Goal: Navigation & Orientation: Find specific page/section

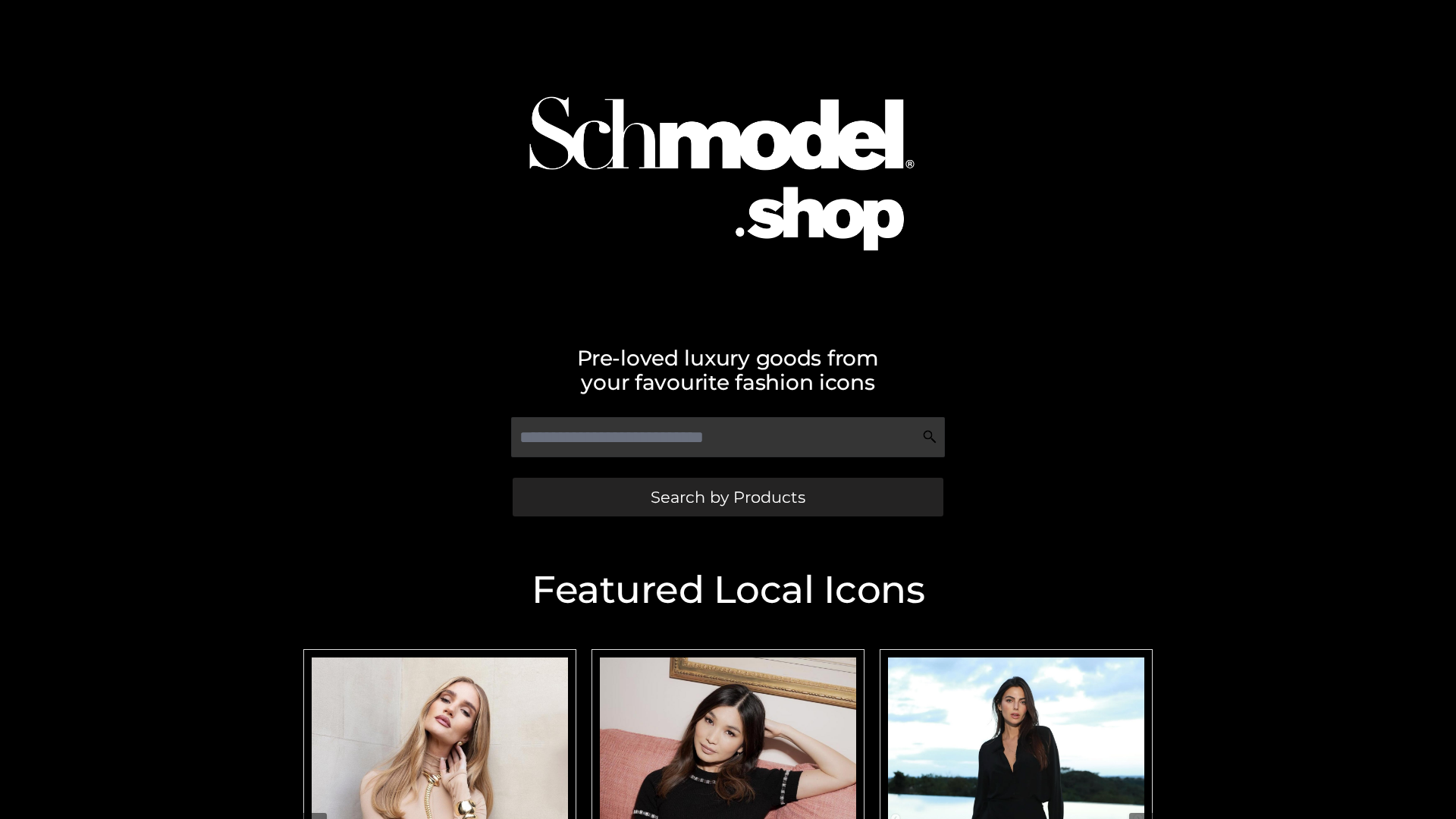
click at [727, 497] on span "Search by Products" at bounding box center [727, 497] width 155 height 16
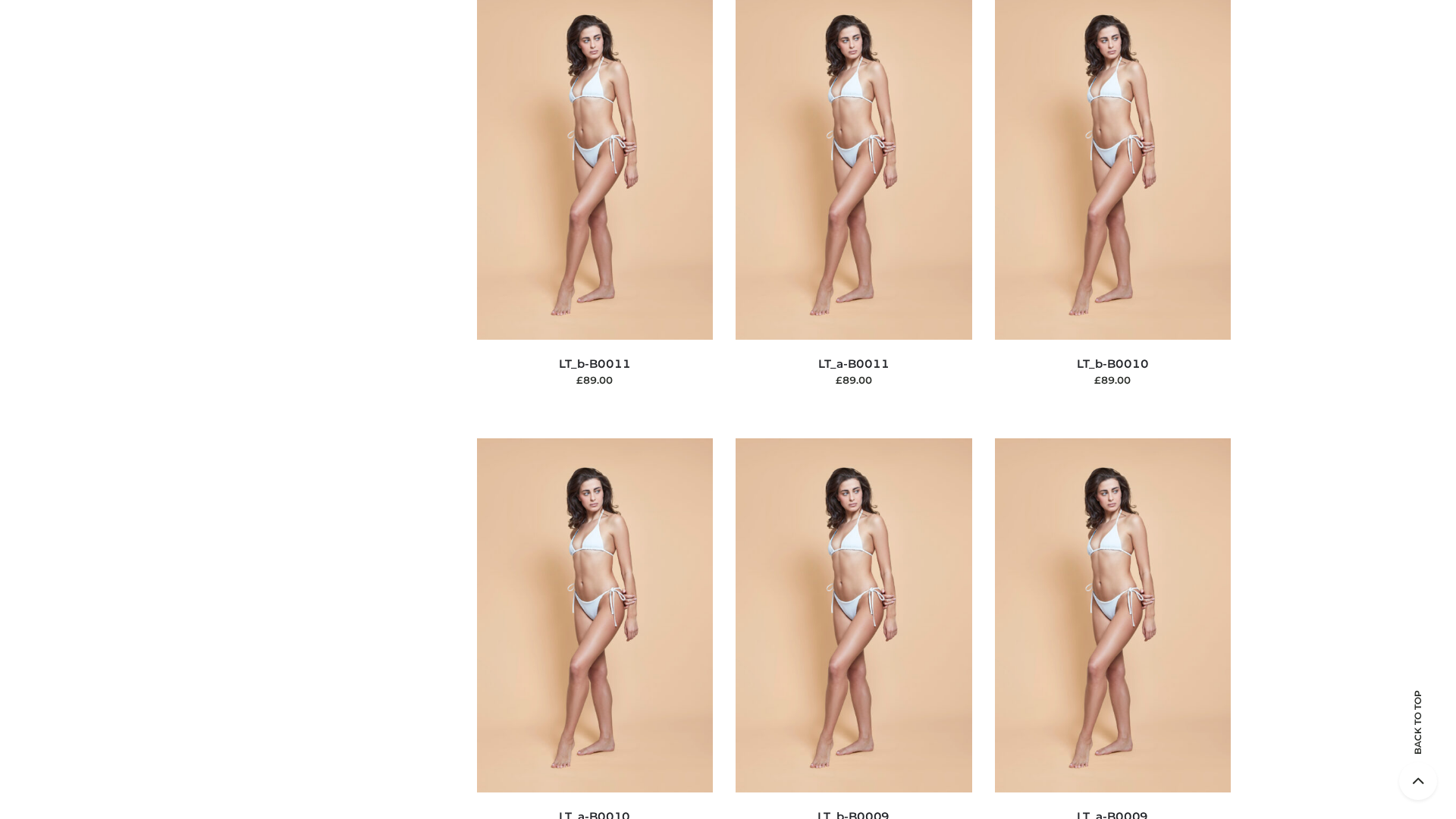
scroll to position [6814, 0]
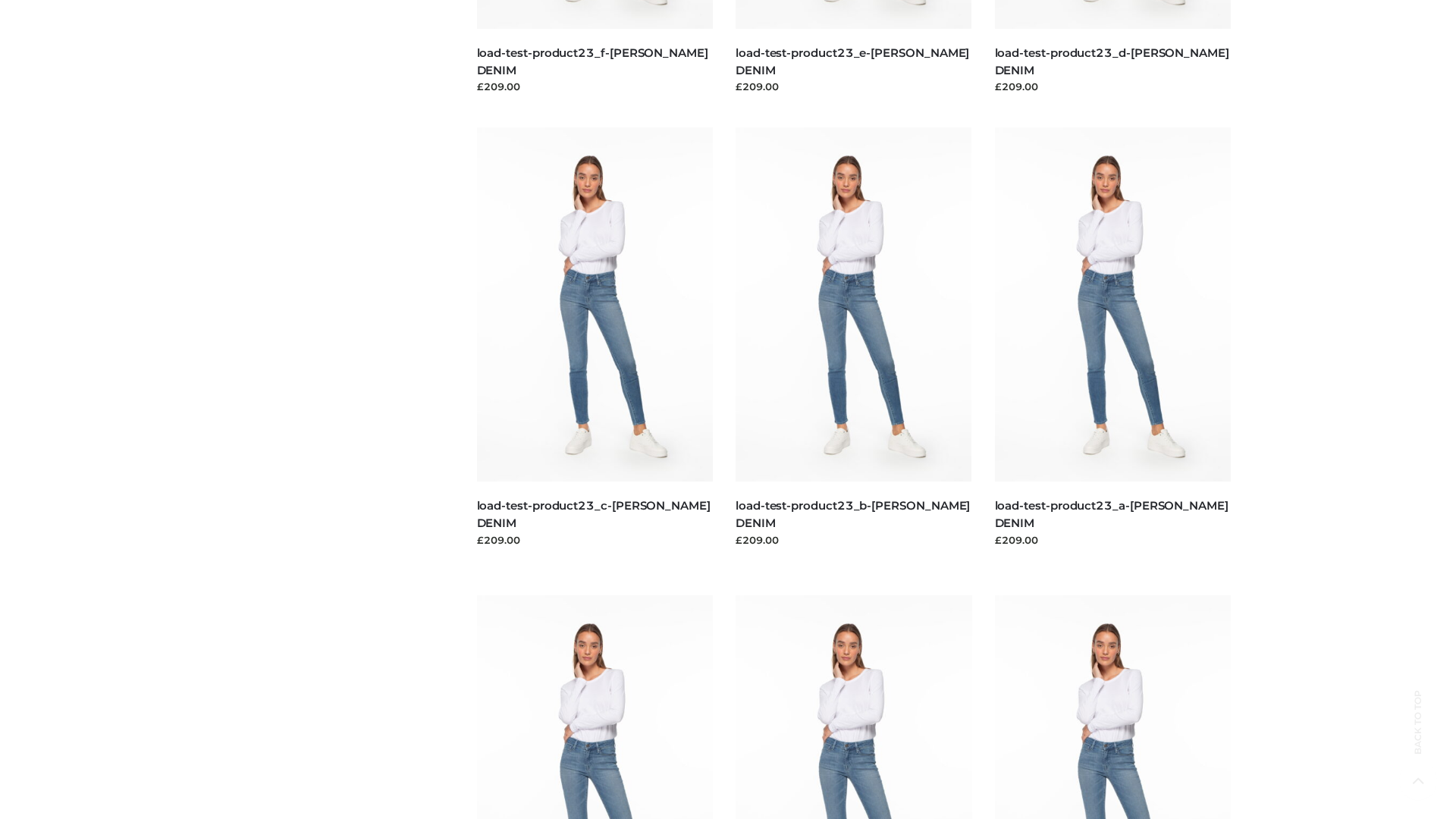
scroll to position [1331, 0]
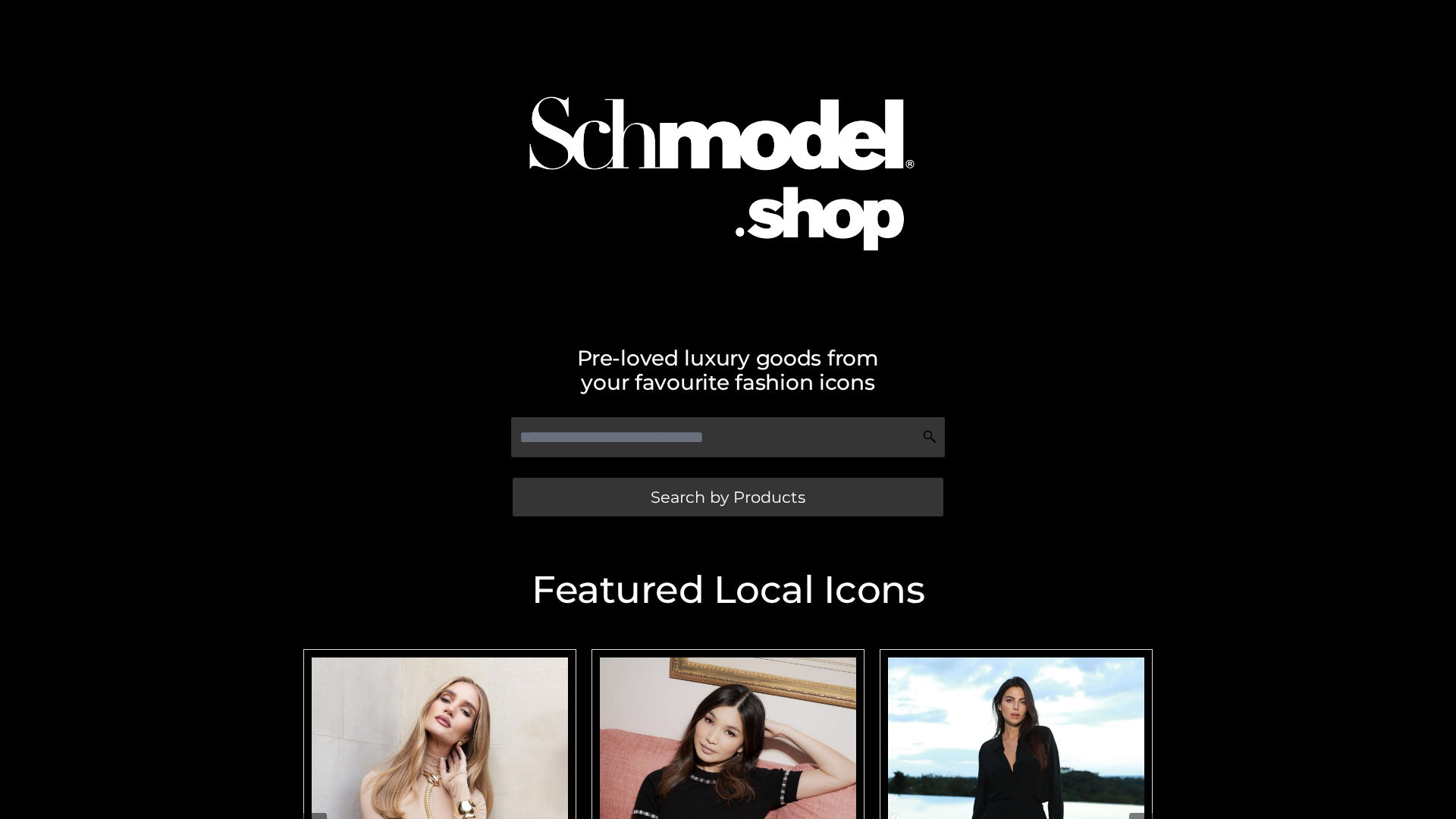
click at [727, 497] on span "Search by Products" at bounding box center [727, 497] width 155 height 16
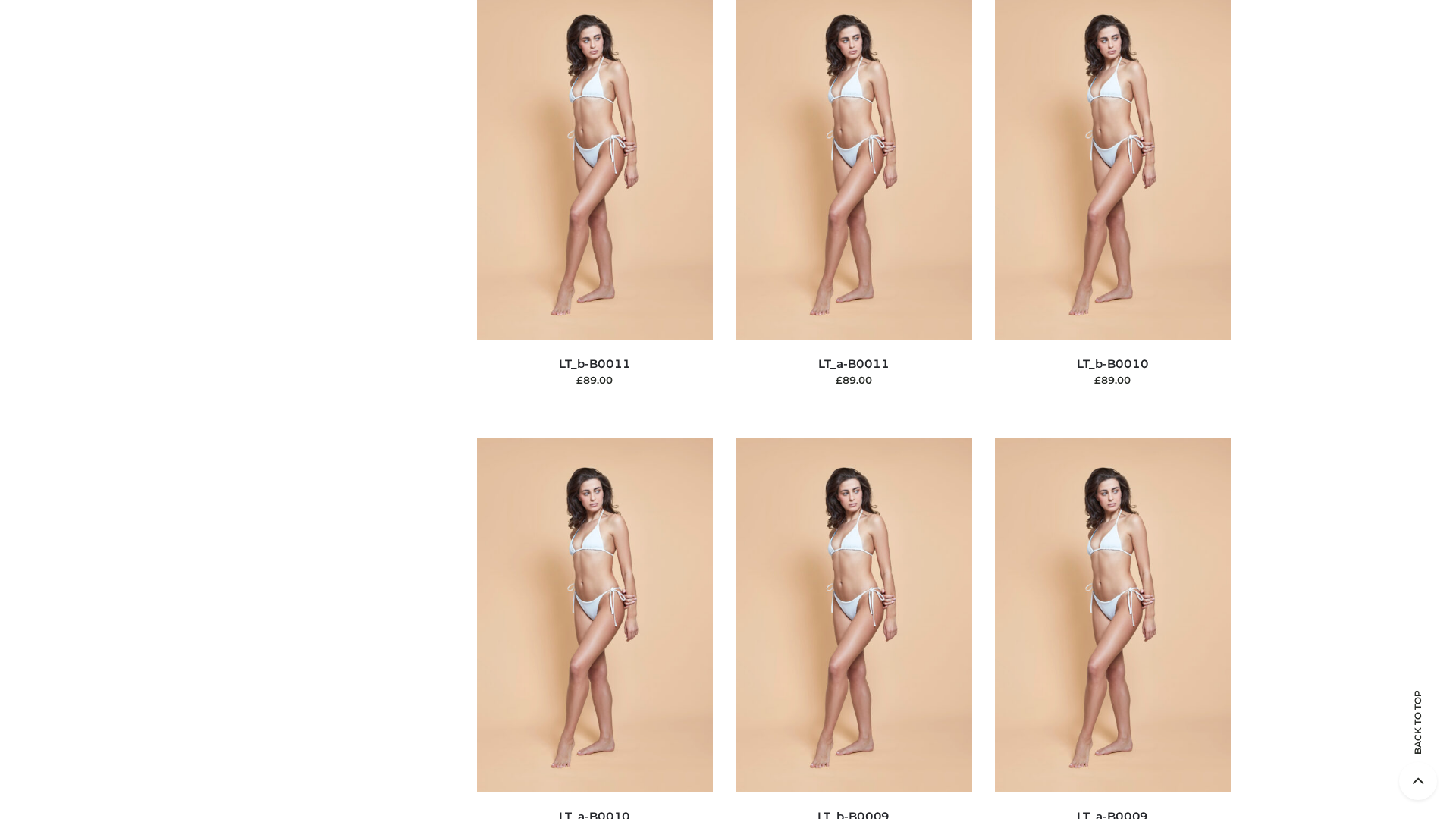
scroll to position [6814, 0]
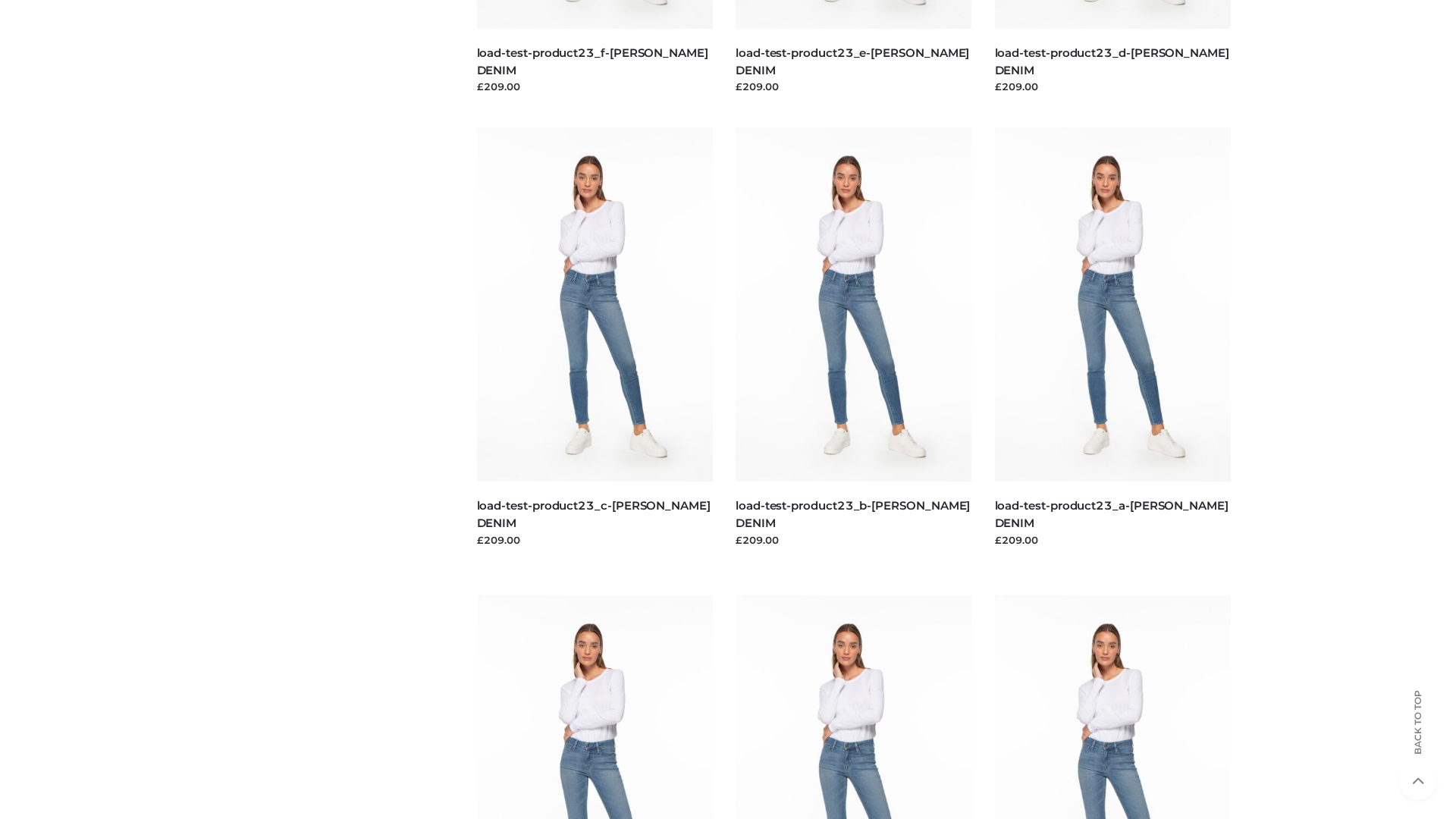
scroll to position [1331, 0]
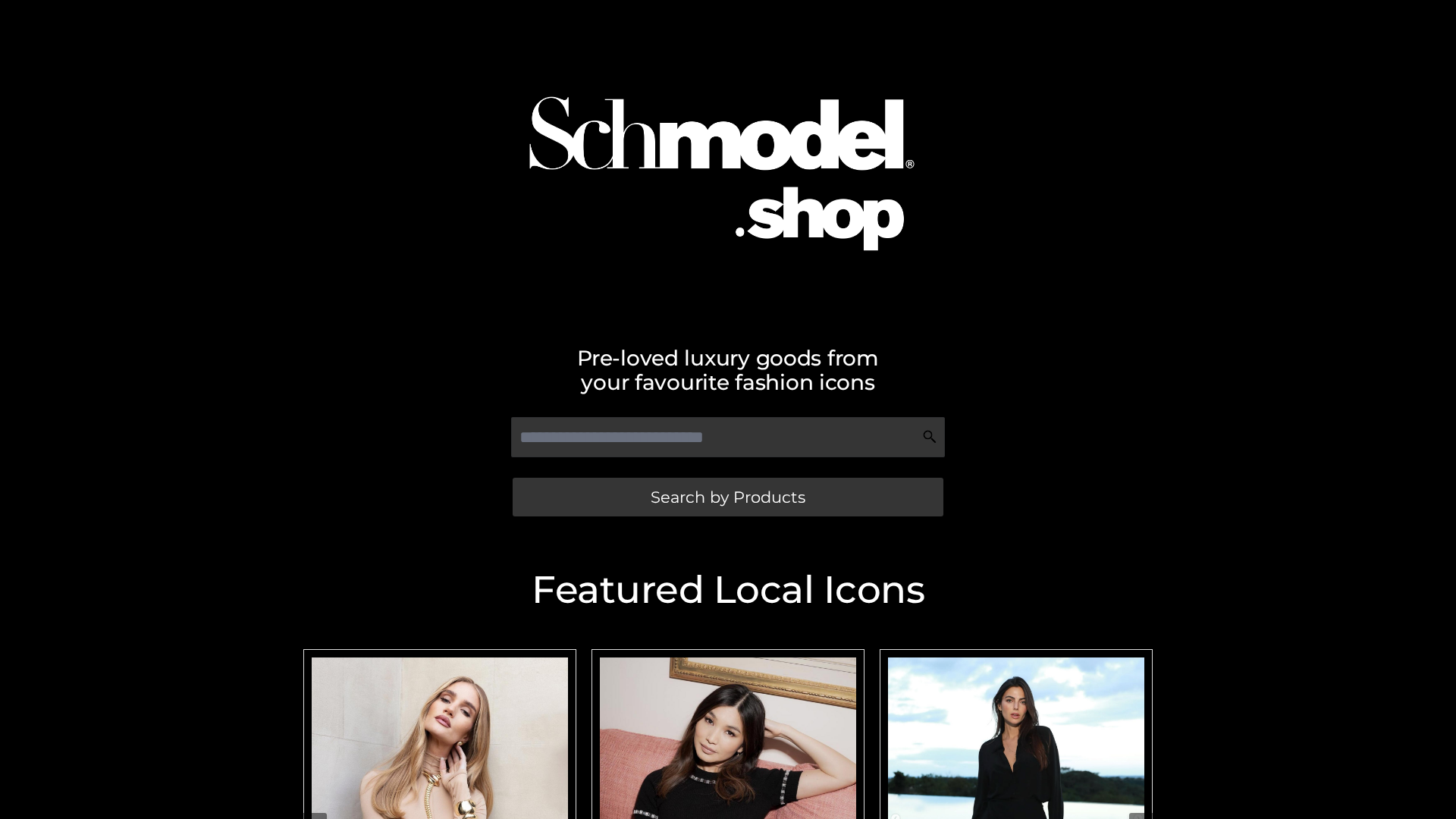
click at [727, 497] on span "Search by Products" at bounding box center [727, 497] width 155 height 16
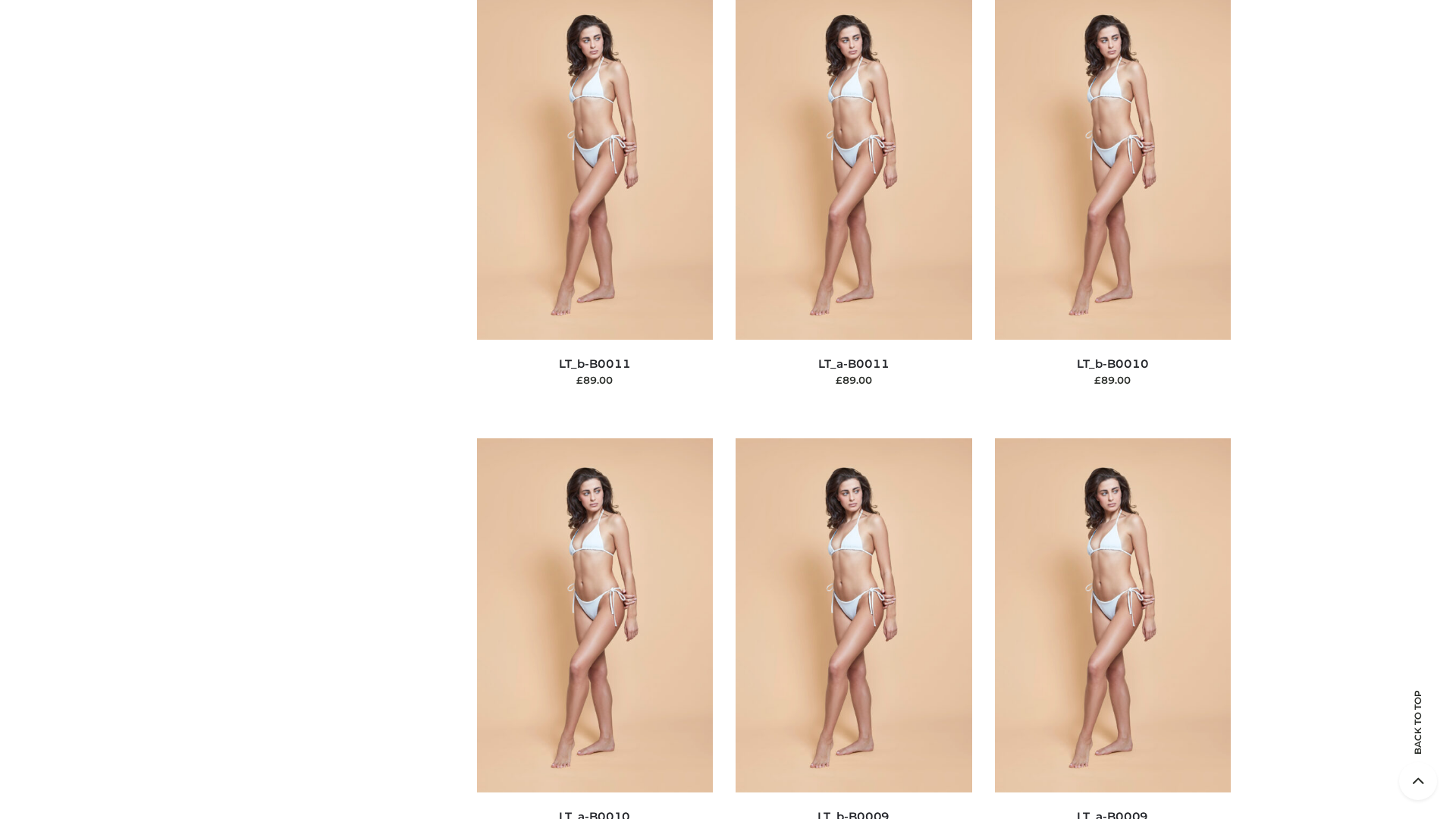
scroll to position [6814, 0]
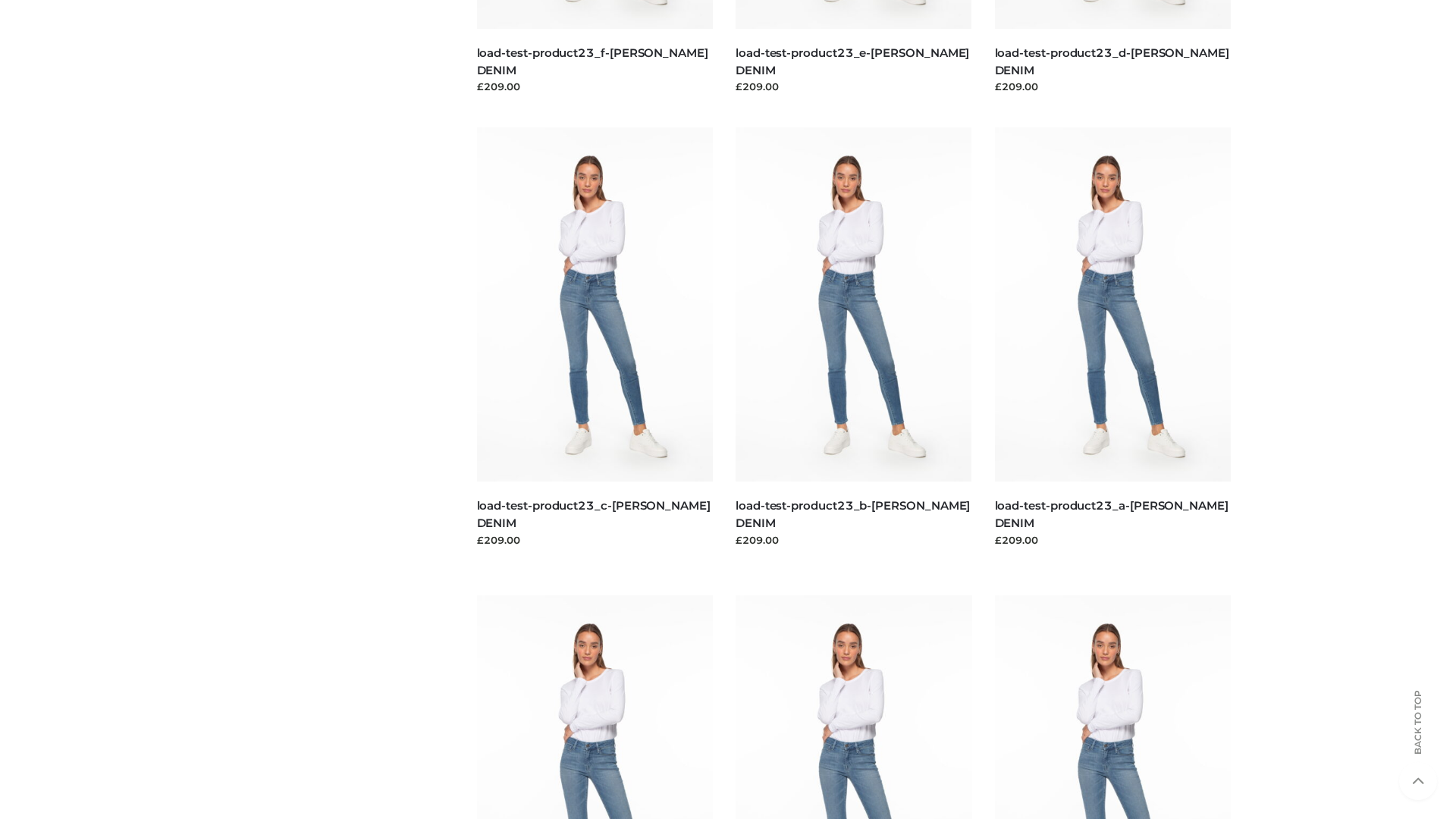
scroll to position [1331, 0]
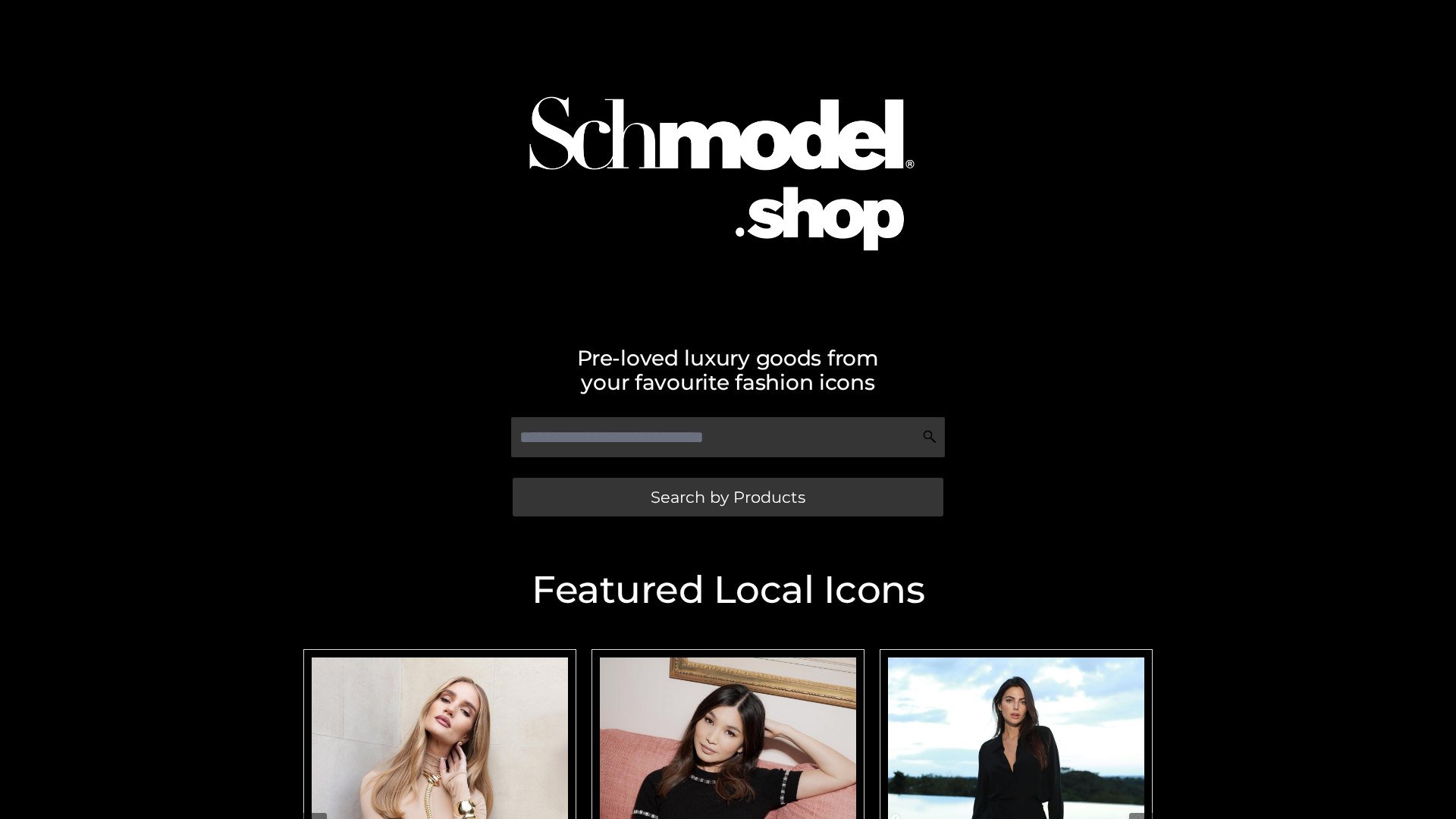
click at [727, 497] on span "Search by Products" at bounding box center [727, 497] width 155 height 16
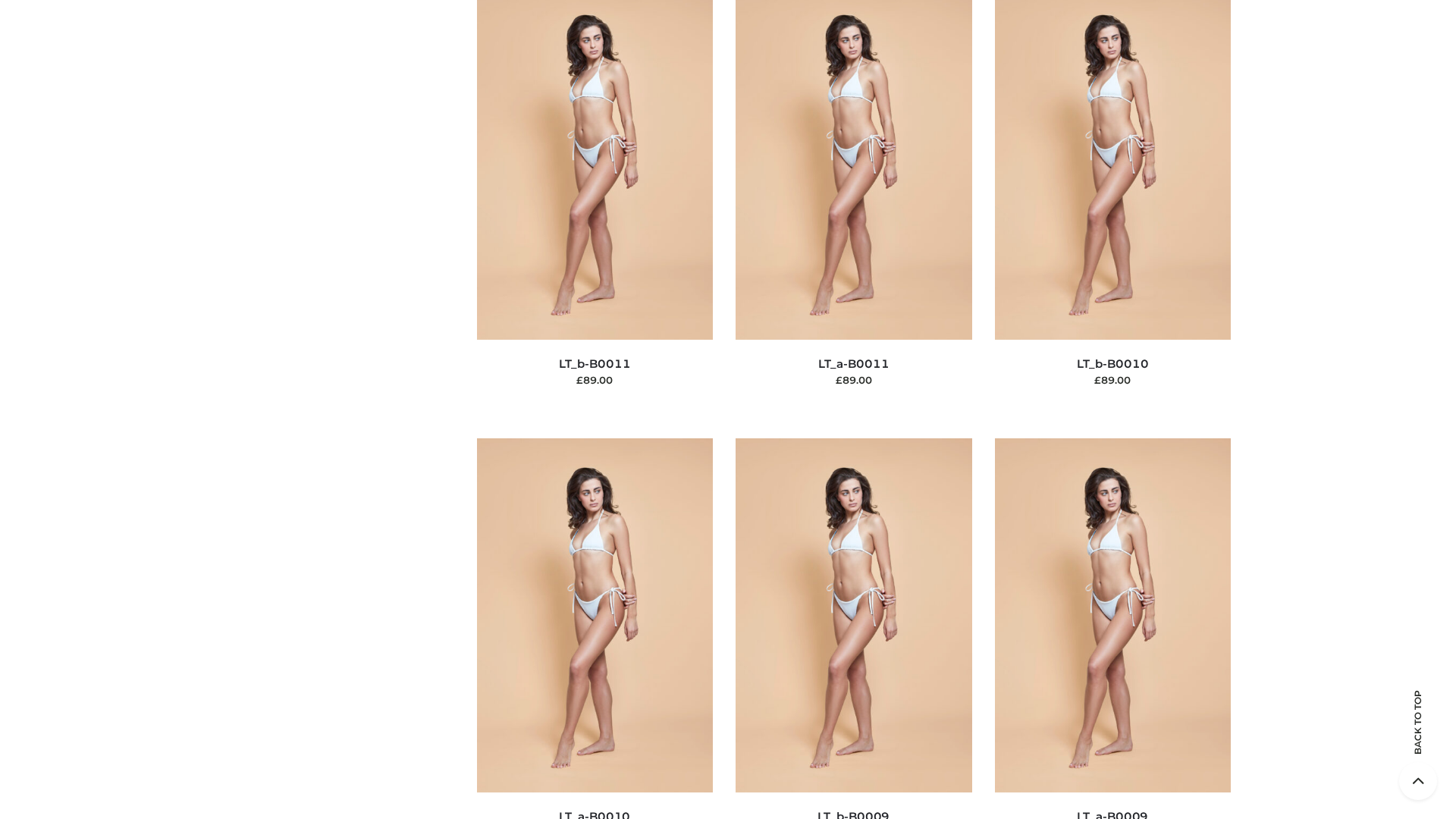
scroll to position [6814, 0]
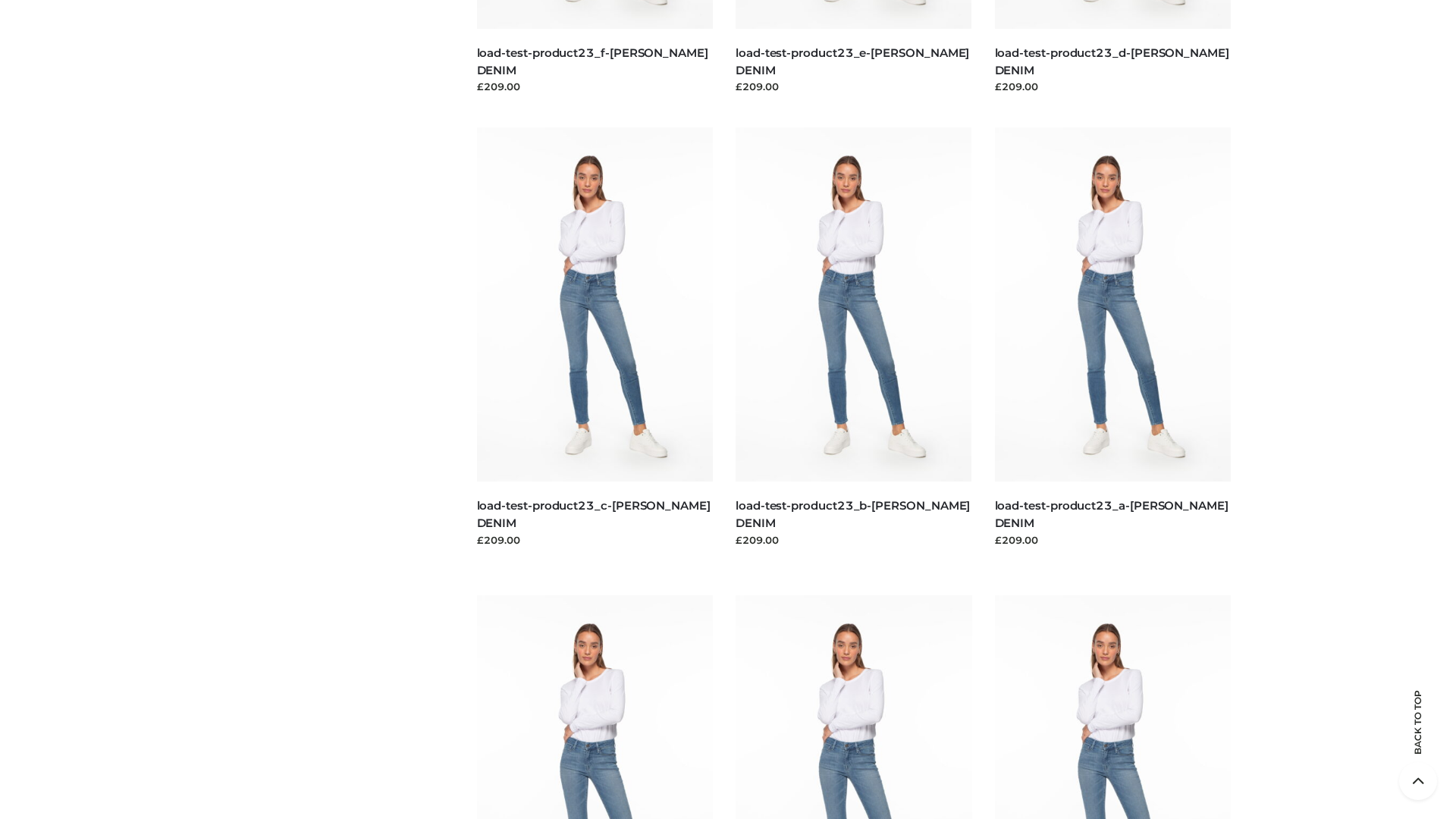
scroll to position [1331, 0]
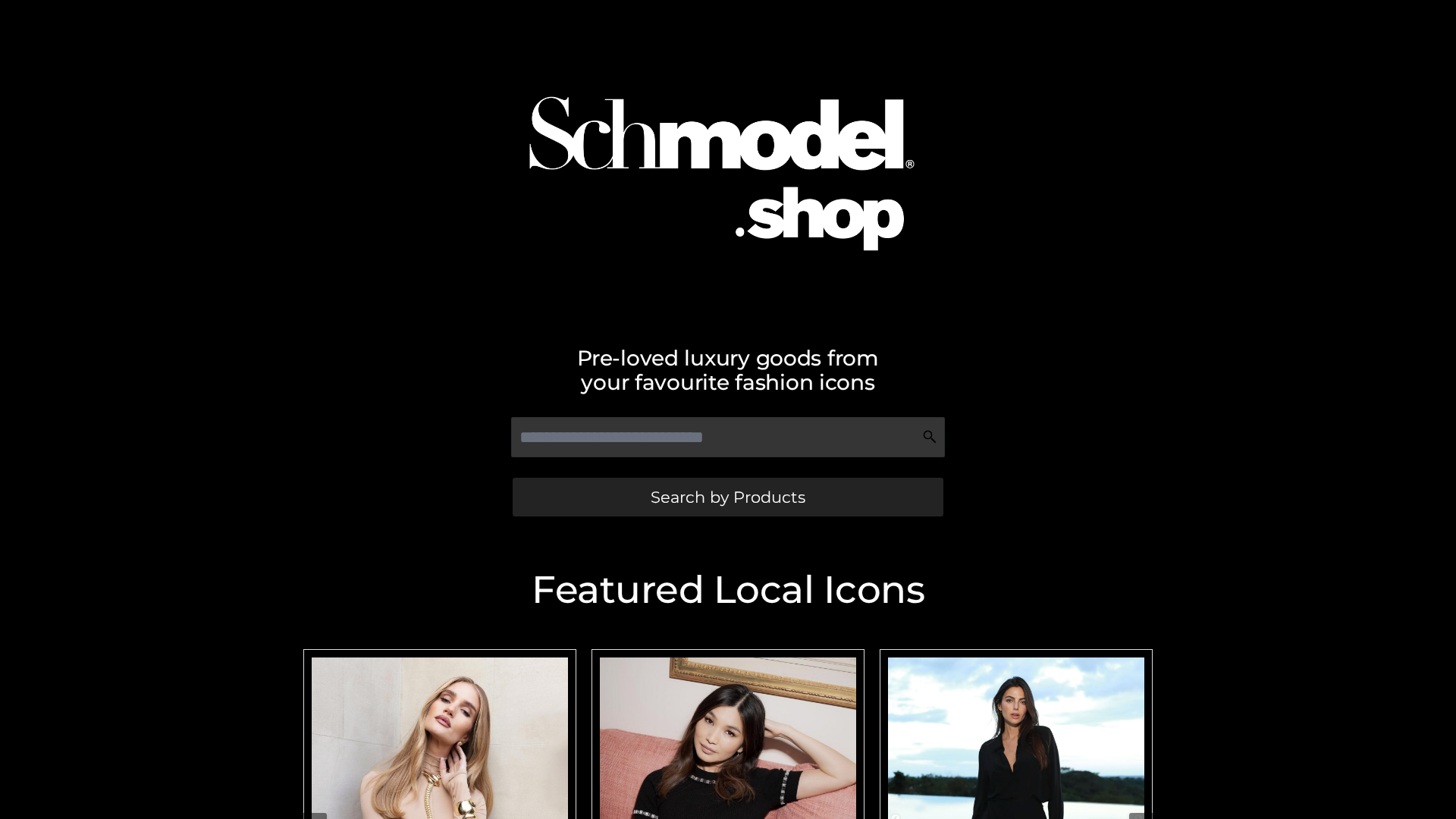
click at [727, 497] on span "Search by Products" at bounding box center [727, 497] width 155 height 16
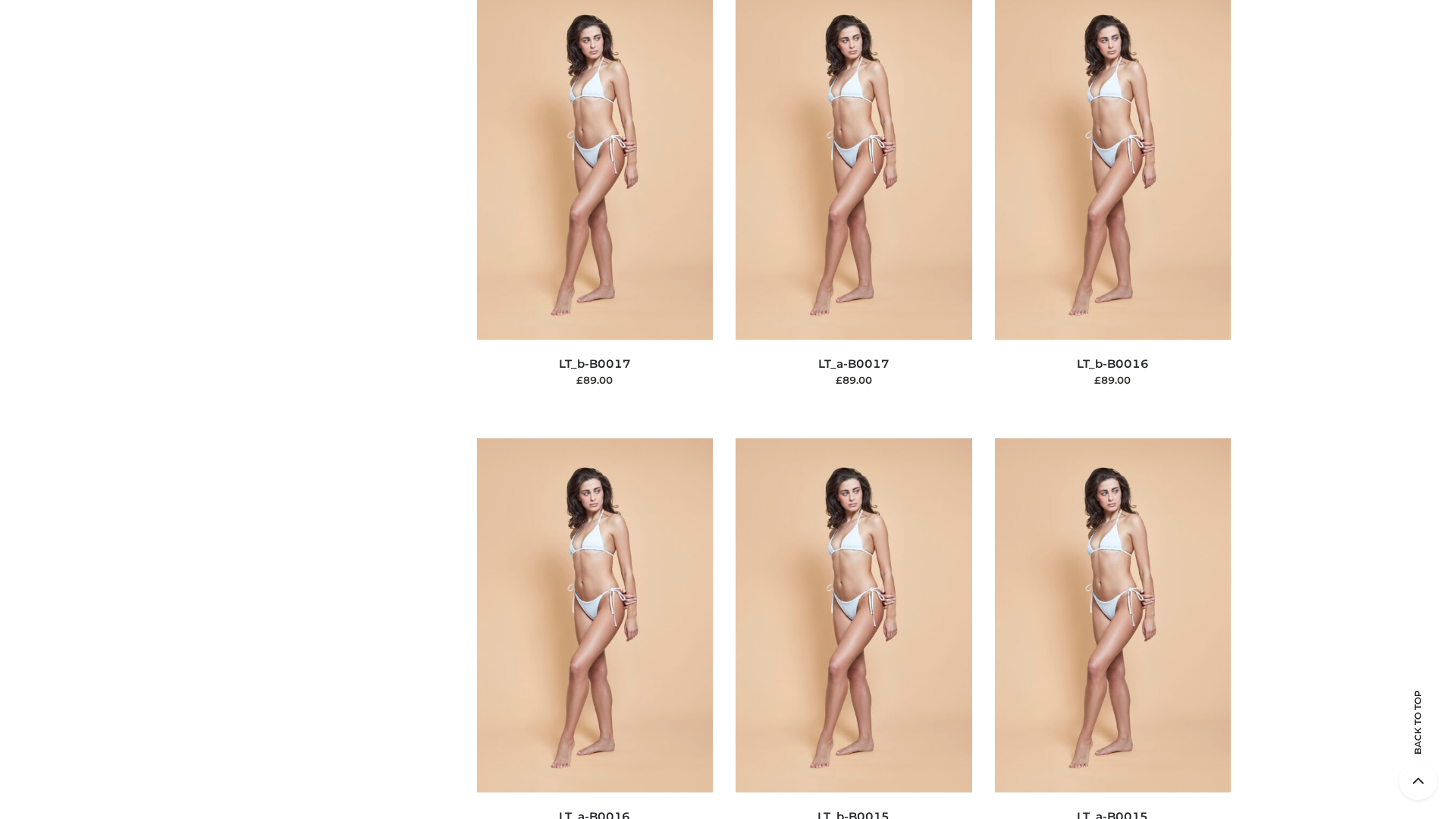
scroll to position [4986, 0]
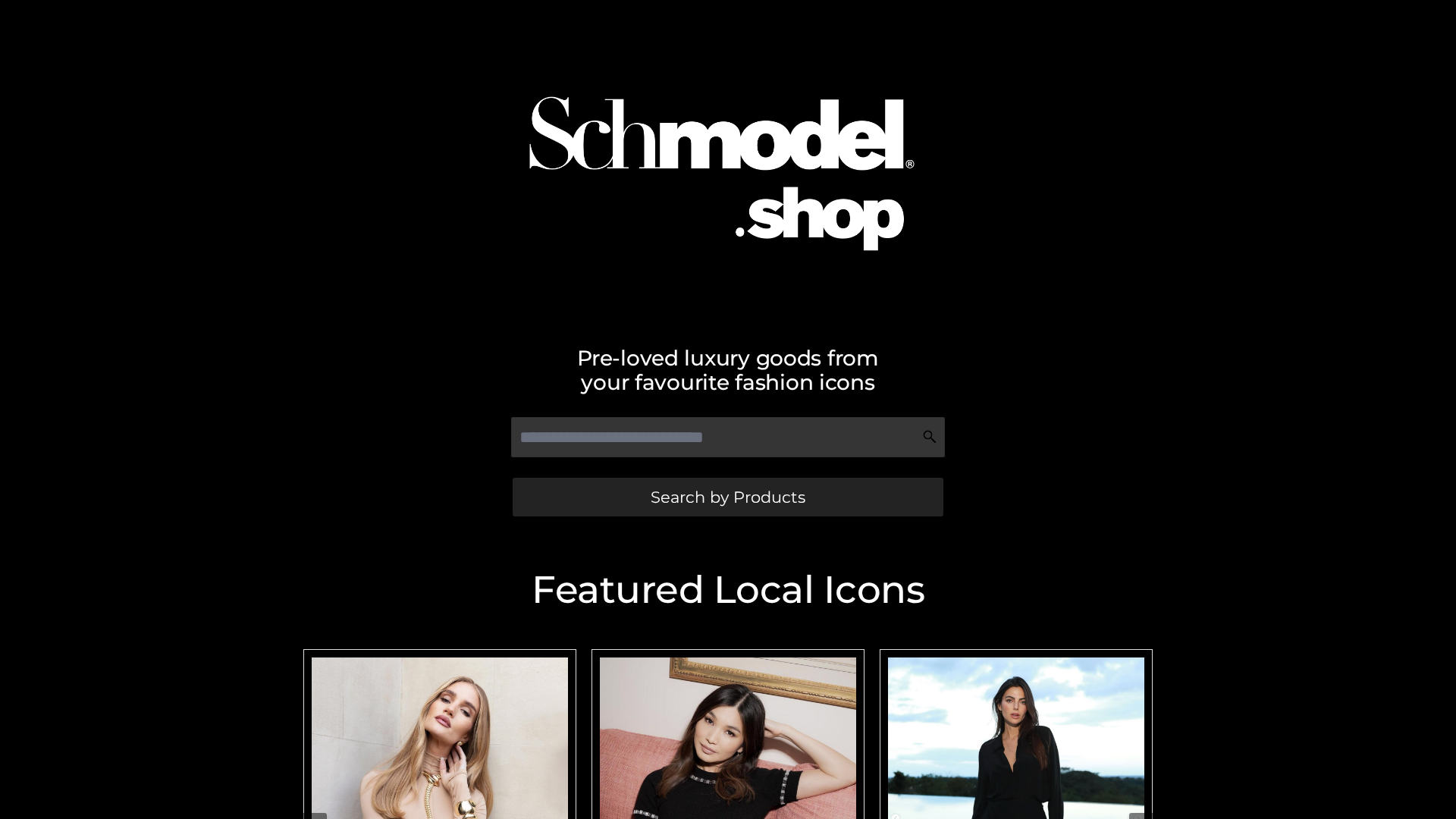
click at [727, 497] on span "Search by Products" at bounding box center [727, 497] width 155 height 16
